Goal: Task Accomplishment & Management: Complete application form

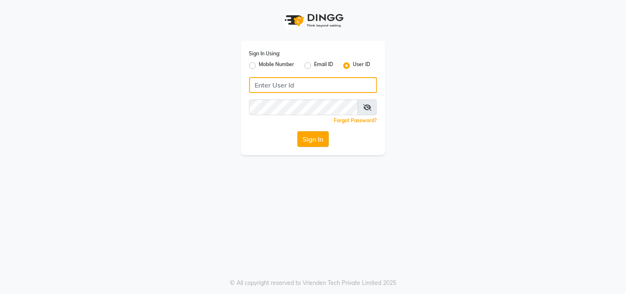
type input "sundarika"
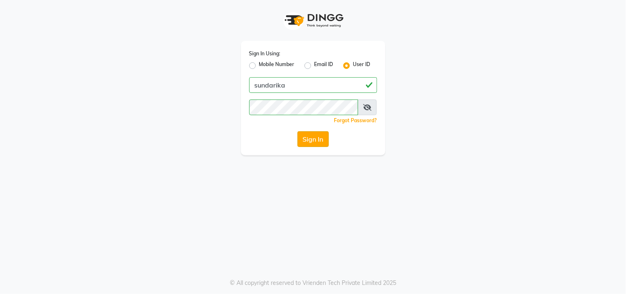
click at [314, 141] on button "Sign In" at bounding box center [313, 139] width 31 height 16
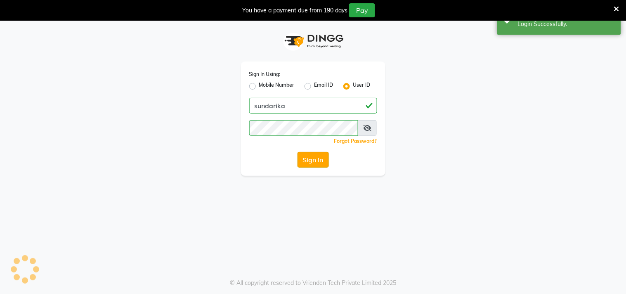
select select "5341"
select select "service"
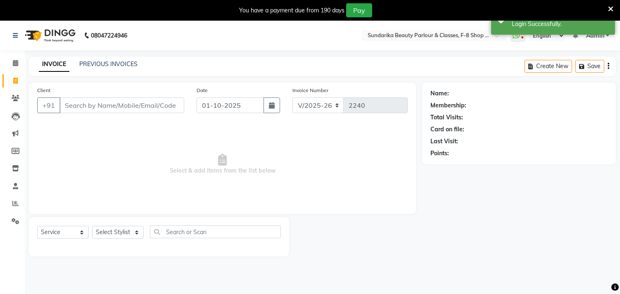
click at [138, 103] on input "Client" at bounding box center [121, 105] width 125 height 16
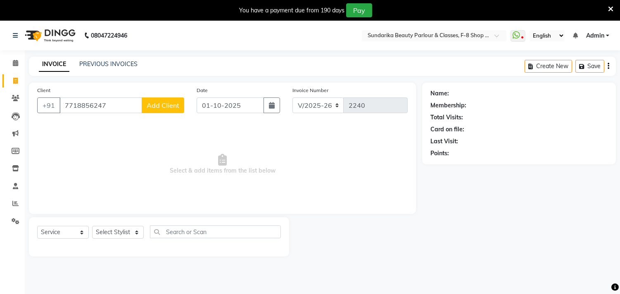
type input "7718856247"
click at [165, 105] on span "Add Client" at bounding box center [163, 105] width 33 height 8
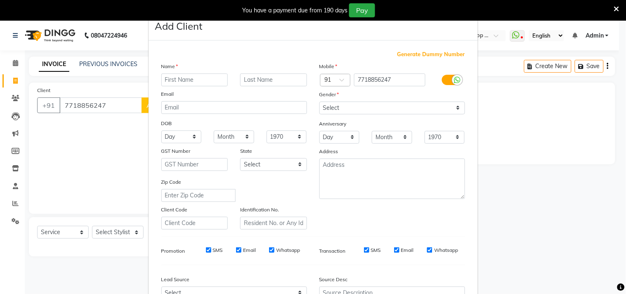
click at [193, 77] on input "text" at bounding box center [194, 80] width 67 height 13
type input "pooja"
click at [257, 78] on input "text" at bounding box center [273, 80] width 67 height 13
type input "[PERSON_NAME]"
click at [356, 108] on select "Select [DEMOGRAPHIC_DATA] [DEMOGRAPHIC_DATA] Other Prefer Not To Say" at bounding box center [393, 108] width 146 height 13
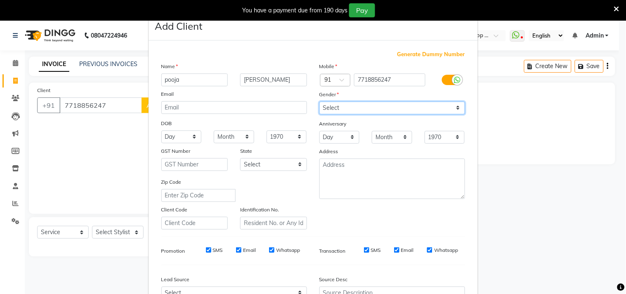
click at [320, 102] on select "Select [DEMOGRAPHIC_DATA] [DEMOGRAPHIC_DATA] Other Prefer Not To Say" at bounding box center [393, 108] width 146 height 13
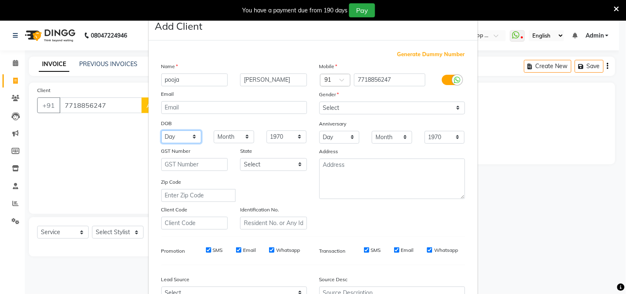
click at [174, 137] on select "Day 01 02 03 04 05 06 07 08 09 10 11 12 13 14 15 16 17 18 19 20 21 22 23 24 25 …" at bounding box center [181, 136] width 40 height 13
select select "22"
click at [161, 130] on select "Day 01 02 03 04 05 06 07 08 09 10 11 12 13 14 15 16 17 18 19 20 21 22 23 24 25 …" at bounding box center [181, 136] width 40 height 13
click at [220, 139] on select "Month January February March April May June July August September October Novem…" at bounding box center [234, 136] width 40 height 13
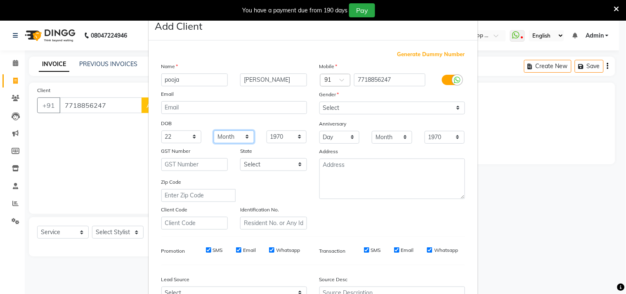
click at [220, 139] on select "Month January February March April May June July August September October Novem…" at bounding box center [234, 136] width 40 height 13
select select "02"
click at [214, 130] on select "Month January February March April May June July August September October Novem…" at bounding box center [234, 136] width 40 height 13
click at [276, 138] on select "1940 1941 1942 1943 1944 1945 1946 1947 1948 1949 1950 1951 1952 1953 1954 1955…" at bounding box center [287, 136] width 40 height 13
select select "1996"
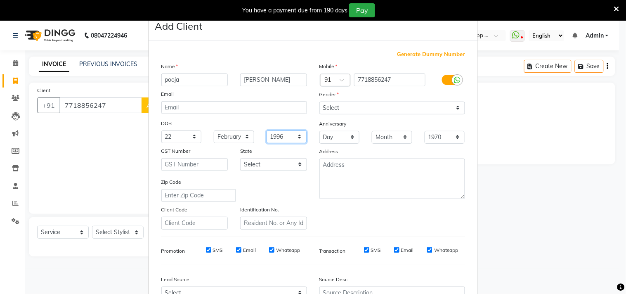
click at [267, 130] on select "1940 1941 1942 1943 1944 1945 1946 1947 1948 1949 1950 1951 1952 1953 1954 1955…" at bounding box center [287, 136] width 40 height 13
click at [332, 139] on select "Day 01 02 03 04 05 06 07 08 09 10 11 12 13 14 15 16 17 18 19 20 21 22 23 24 25 …" at bounding box center [340, 137] width 40 height 13
select select "21"
click at [320, 131] on select "Day 01 02 03 04 05 06 07 08 09 10 11 12 13 14 15 16 17 18 19 20 21 22 23 24 25 …" at bounding box center [340, 137] width 40 height 13
click at [378, 137] on select "Month January February March April May June July August September October Novem…" at bounding box center [392, 137] width 40 height 13
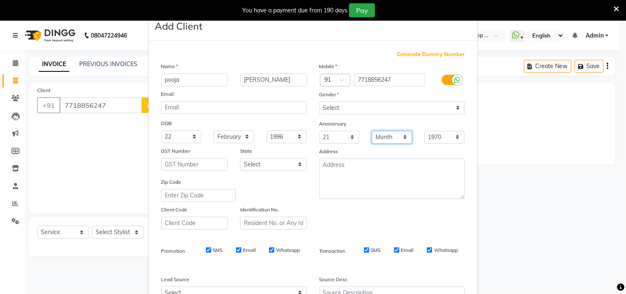
select select "02"
click at [372, 131] on select "Month January February March April May June July August September October Novem…" at bounding box center [392, 137] width 40 height 13
click at [436, 136] on select "1970 1971 1972 1973 1974 1975 1976 1977 1978 1979 1980 1981 1982 1983 1984 1985…" at bounding box center [445, 137] width 40 height 13
select select "2022"
click at [425, 131] on select "1970 1971 1972 1973 1974 1975 1976 1977 1978 1979 1980 1981 1982 1983 1984 1985…" at bounding box center [445, 137] width 40 height 13
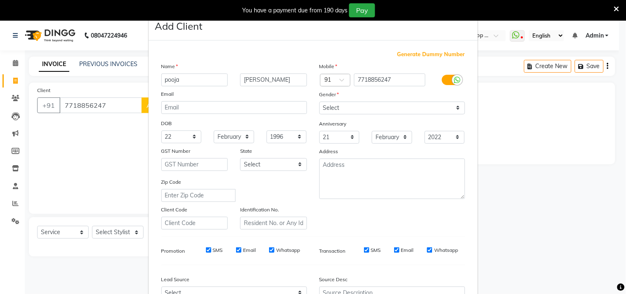
click at [438, 89] on div "Mobile Country Code × 91 7718856247 Gender Select [DEMOGRAPHIC_DATA] [DEMOGRAPH…" at bounding box center [392, 146] width 158 height 168
click at [356, 176] on textarea at bounding box center [393, 179] width 146 height 40
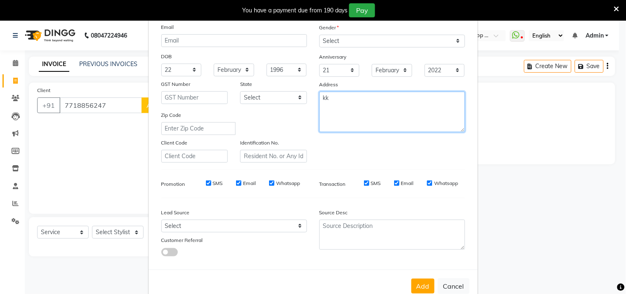
scroll to position [88, 0]
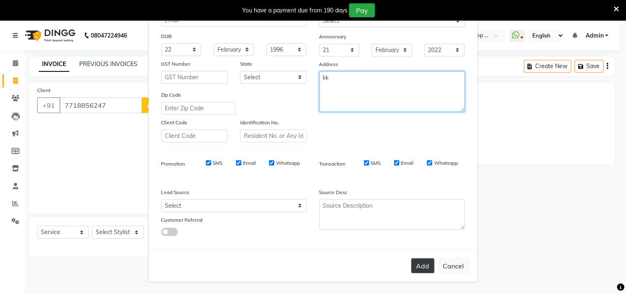
type textarea "kk"
click at [417, 263] on button "Add" at bounding box center [423, 265] width 23 height 15
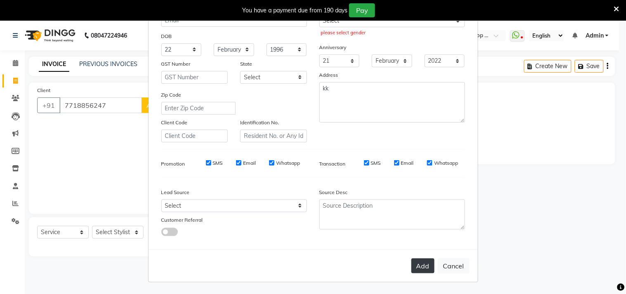
click at [417, 266] on button "Add" at bounding box center [423, 265] width 23 height 15
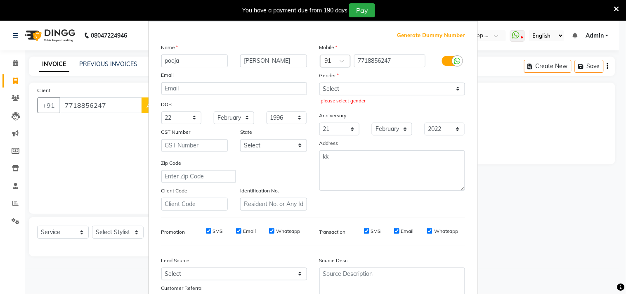
scroll to position [0, 0]
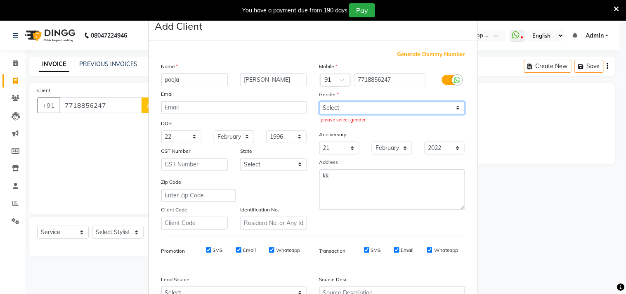
click at [369, 109] on select "Select [DEMOGRAPHIC_DATA] [DEMOGRAPHIC_DATA] Other Prefer Not To Say" at bounding box center [393, 108] width 146 height 13
select select "[DEMOGRAPHIC_DATA]"
click at [320, 102] on select "Select [DEMOGRAPHIC_DATA] [DEMOGRAPHIC_DATA] Other Prefer Not To Say" at bounding box center [393, 108] width 146 height 13
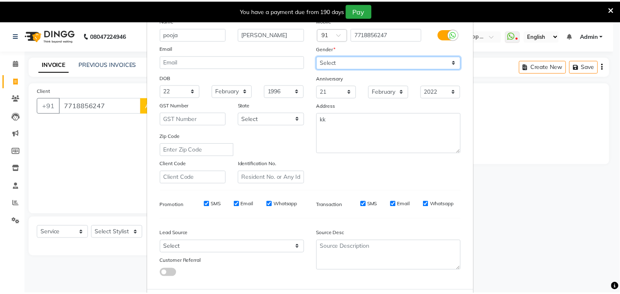
scroll to position [88, 0]
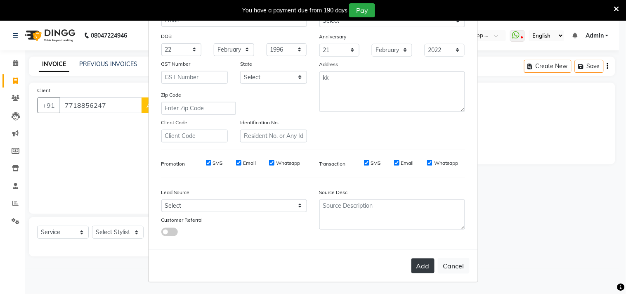
click at [427, 267] on button "Add" at bounding box center [423, 265] width 23 height 15
select select
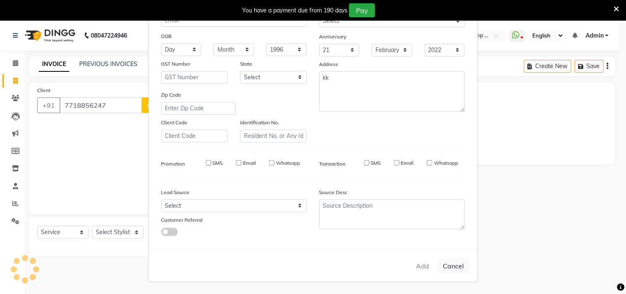
select select
checkbox input "false"
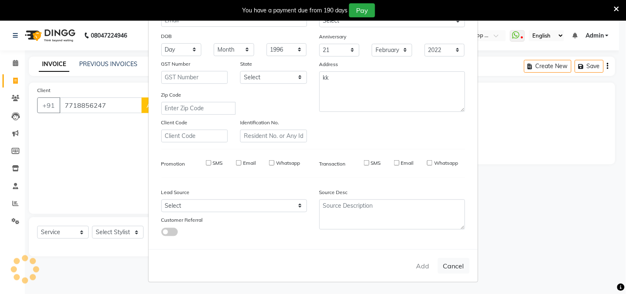
checkbox input "false"
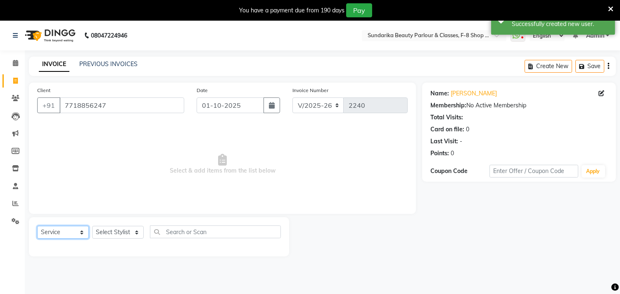
click at [55, 234] on select "Select Service Product Membership Package Voucher Prepaid Gift Card" at bounding box center [63, 232] width 52 height 13
click at [37, 226] on select "Select Service Product Membership Package Voucher Prepaid Gift Card" at bounding box center [63, 232] width 52 height 13
click at [64, 232] on select "Select Service Product Membership Package Voucher Prepaid Gift Card" at bounding box center [63, 232] width 52 height 13
click at [37, 226] on select "Select Service Product Membership Package Voucher Prepaid Gift Card" at bounding box center [63, 232] width 52 height 13
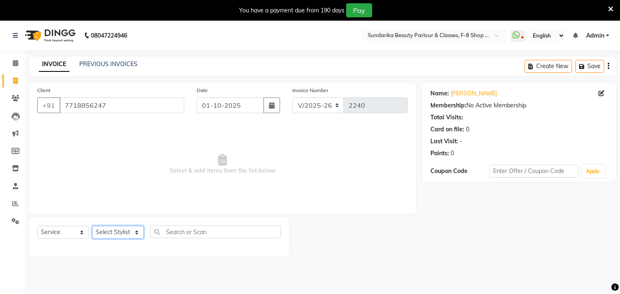
click at [110, 229] on select "Select Stylist Gita mala [PERSON_NAME] Mam" at bounding box center [118, 232] width 52 height 13
select select "35110"
click at [92, 226] on select "Select Stylist Gita mala [PERSON_NAME] Mam" at bounding box center [118, 232] width 52 height 13
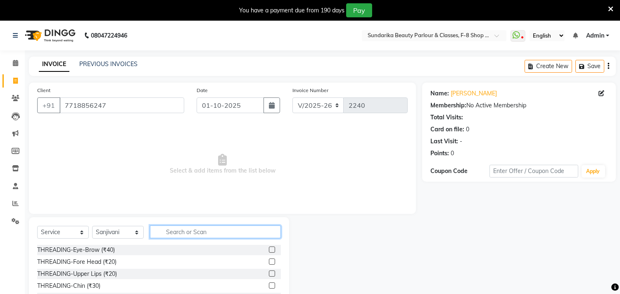
click at [205, 231] on input "text" at bounding box center [215, 231] width 131 height 13
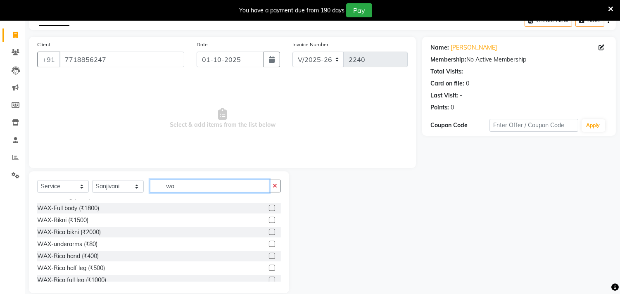
scroll to position [138, 0]
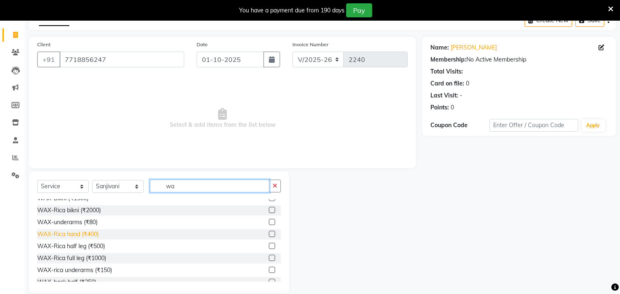
type input "wa"
click at [83, 233] on div "WAX-Rica hand (₹400)" at bounding box center [68, 234] width 62 height 9
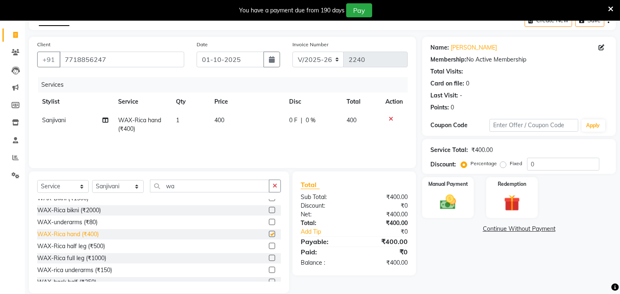
checkbox input "false"
click at [87, 269] on div "WAX-rica underarms (₹150)" at bounding box center [74, 270] width 75 height 9
checkbox input "false"
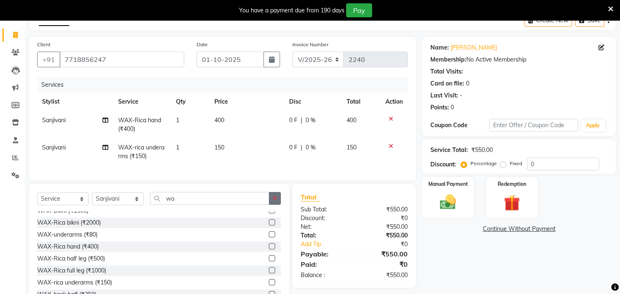
click at [278, 202] on button "button" at bounding box center [275, 198] width 12 height 13
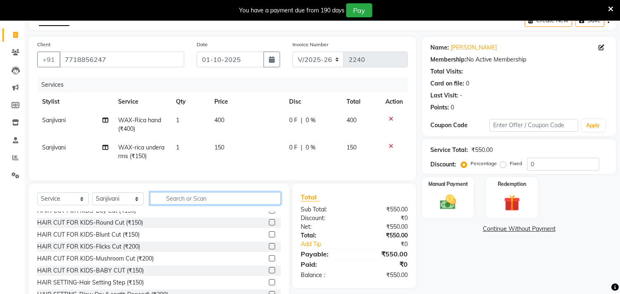
click at [244, 205] on input "text" at bounding box center [215, 198] width 131 height 13
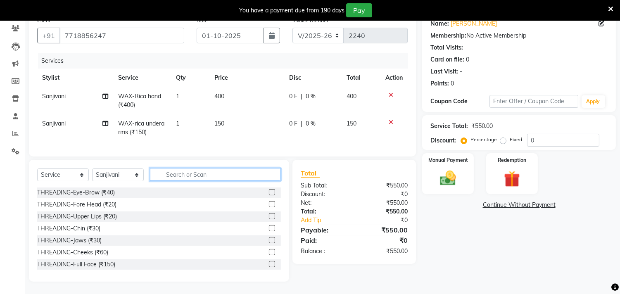
scroll to position [76, 0]
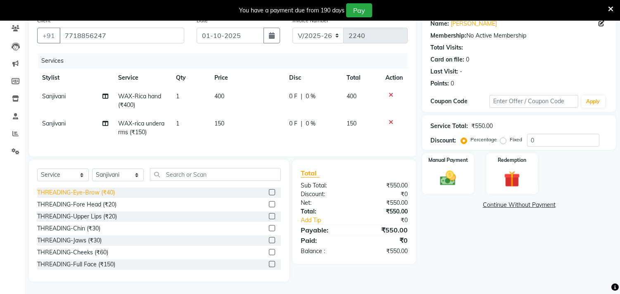
click at [114, 192] on div "THREADING-Eye-Brow (₹40)" at bounding box center [76, 192] width 78 height 9
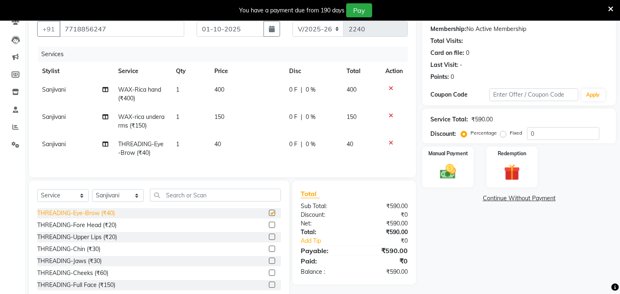
checkbox input "false"
click at [107, 242] on div "THREADING-Upper Lips (₹20)" at bounding box center [77, 237] width 80 height 9
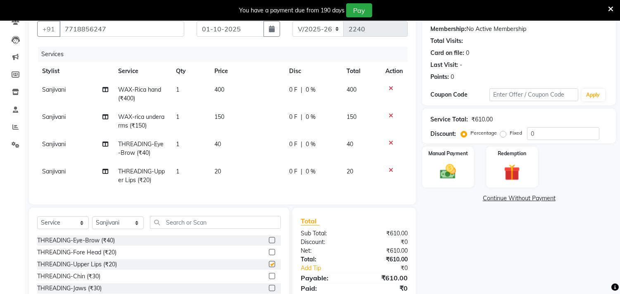
checkbox input "false"
click at [445, 152] on label "Manual Payment" at bounding box center [447, 153] width 41 height 8
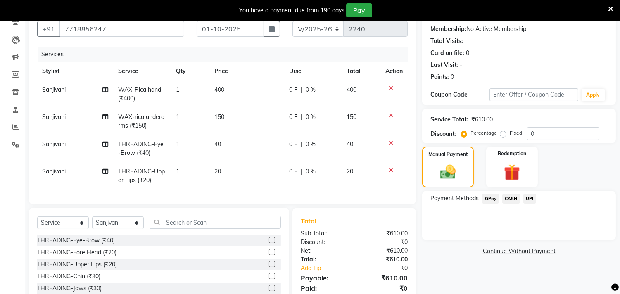
click at [490, 195] on span "GPay" at bounding box center [490, 198] width 17 height 9
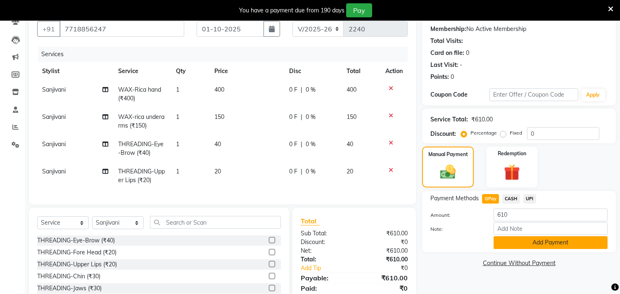
click at [513, 238] on button "Add Payment" at bounding box center [550, 242] width 114 height 13
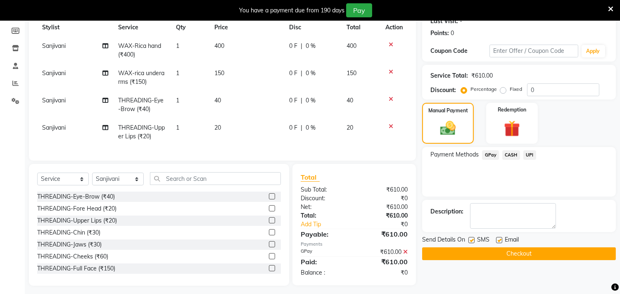
scroll to position [122, 0]
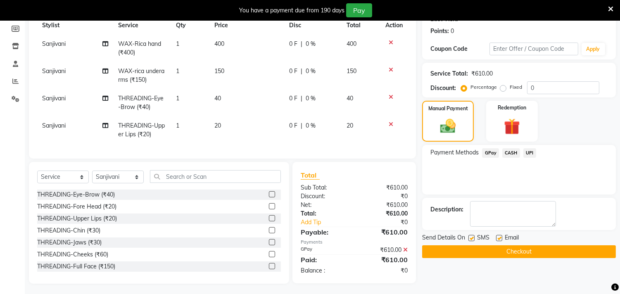
click at [496, 250] on button "Checkout" at bounding box center [519, 251] width 194 height 13
